Goal: Information Seeking & Learning: Learn about a topic

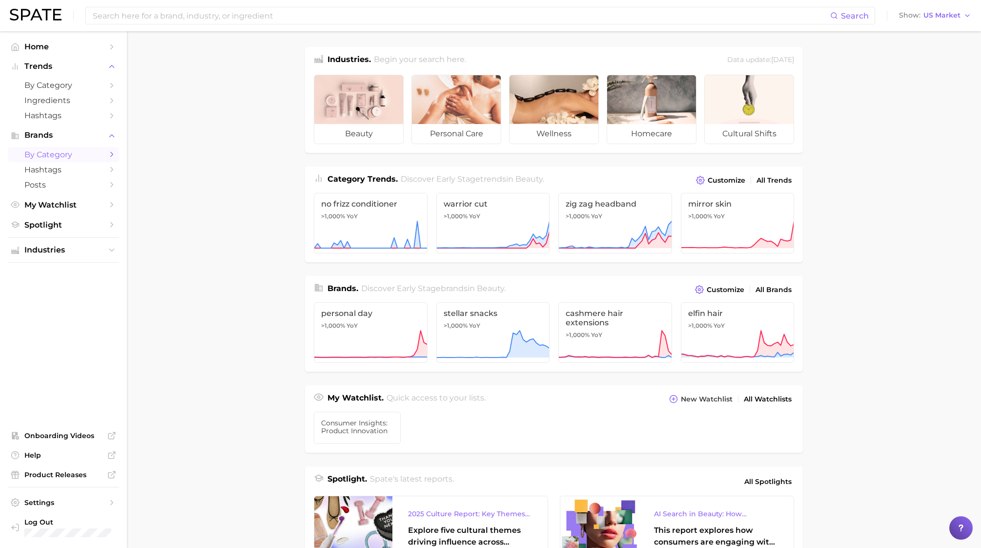
click at [79, 158] on span "by Category" at bounding box center [63, 154] width 78 height 9
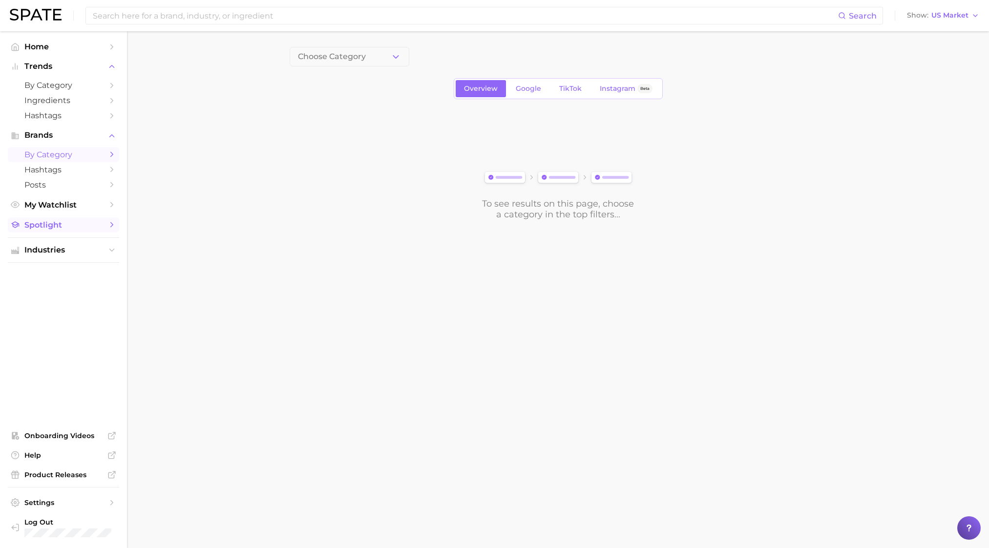
click at [64, 229] on span "Spotlight" at bounding box center [63, 224] width 78 height 9
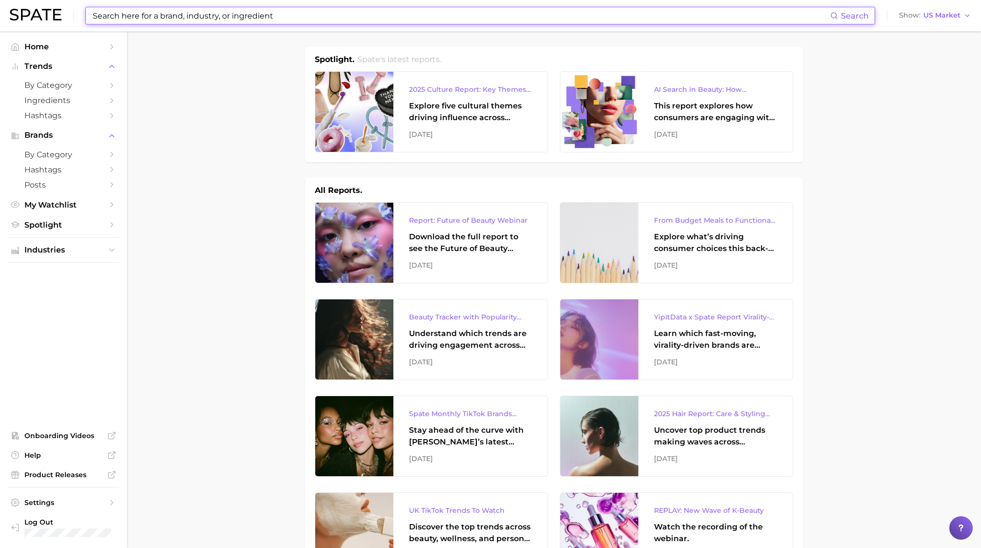
click at [320, 21] on input at bounding box center [461, 15] width 739 height 17
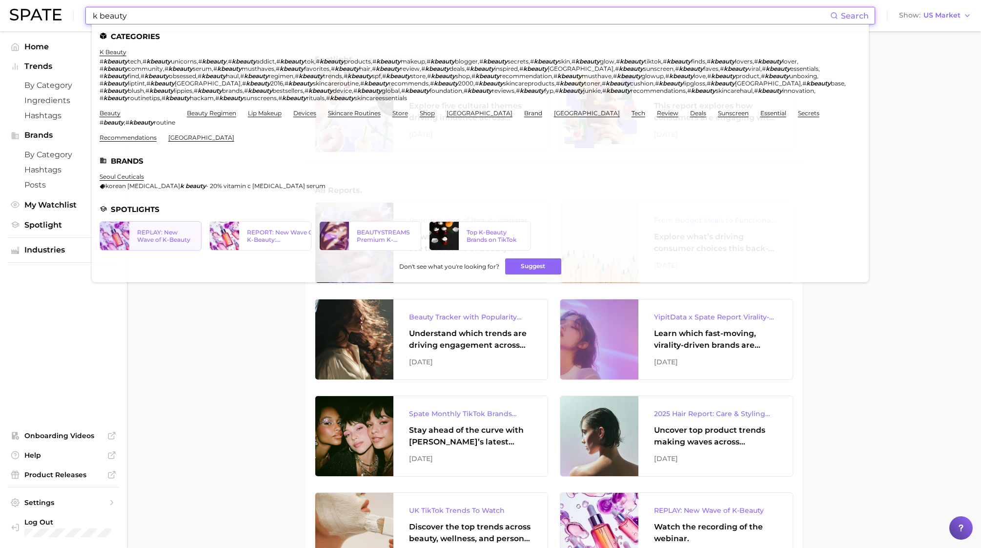
type input "k beauty"
click at [156, 230] on link "REPLAY: New Wave of K-Beauty" at bounding box center [151, 235] width 102 height 29
click at [277, 228] on div "REPORT: New Wave Of K-Beauty: [GEOGRAPHIC_DATA]’s Trending Innovations In Skinc…" at bounding box center [282, 235] width 70 height 15
click at [367, 228] on link "BEAUTYSTREAMS Premium K-beauty Trends Report" at bounding box center [370, 235] width 102 height 29
click at [489, 228] on div "Top K-Beauty Brands on TikTok" at bounding box center [495, 235] width 56 height 15
